Goal: Information Seeking & Learning: Understand process/instructions

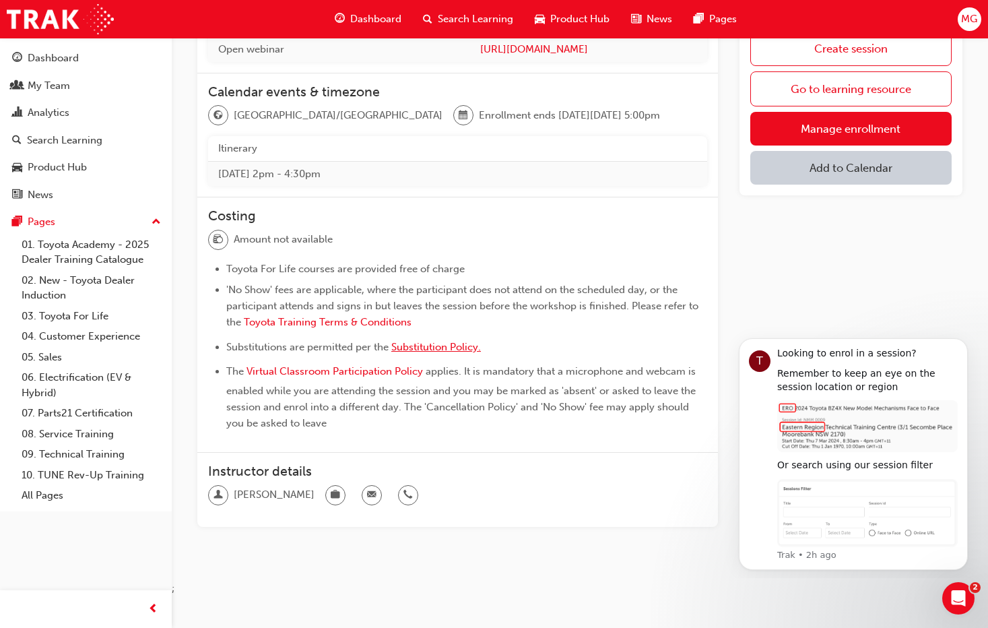
scroll to position [343, 0]
click at [427, 348] on span "Substitution Policy." at bounding box center [436, 345] width 90 height 12
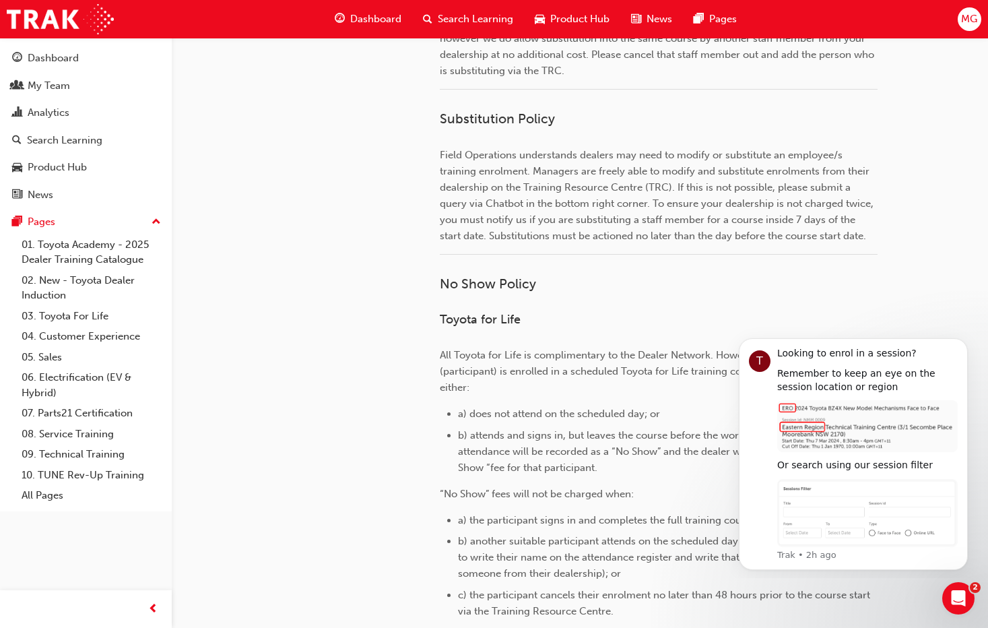
scroll to position [539, 0]
